Goal: Task Accomplishment & Management: Complete application form

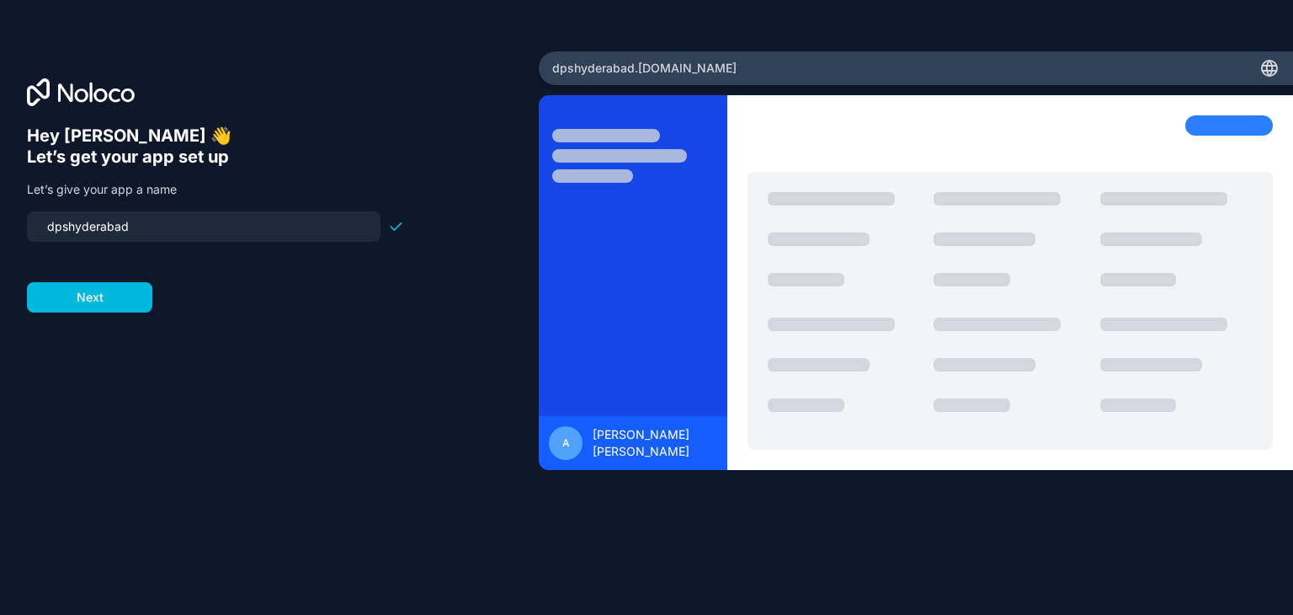
drag, startPoint x: 187, startPoint y: 227, endPoint x: 0, endPoint y: 223, distance: 187.0
click at [0, 223] on div "Hey [PERSON_NAME] 👋 Let’s get your app set up Let’s give your app a name dpshyd…" at bounding box center [269, 307] width 539 height 512
